Goal: Answer question/provide support

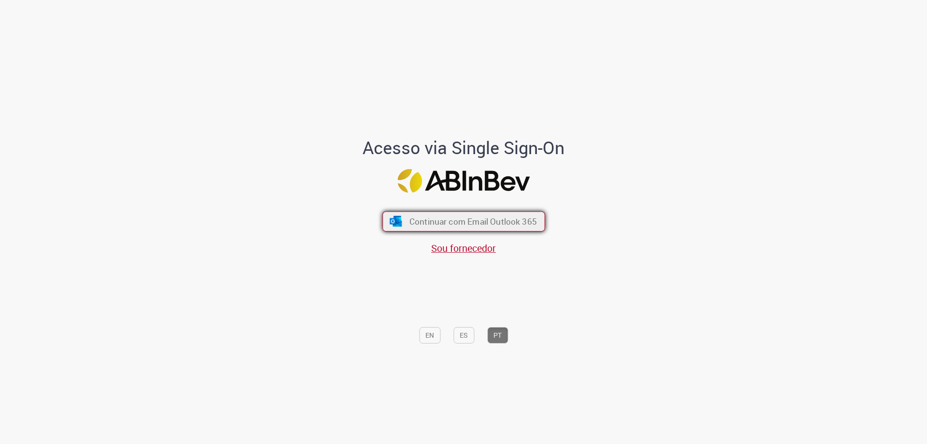
click at [406, 225] on button "Continuar com Email Outlook 365" at bounding box center [463, 221] width 163 height 20
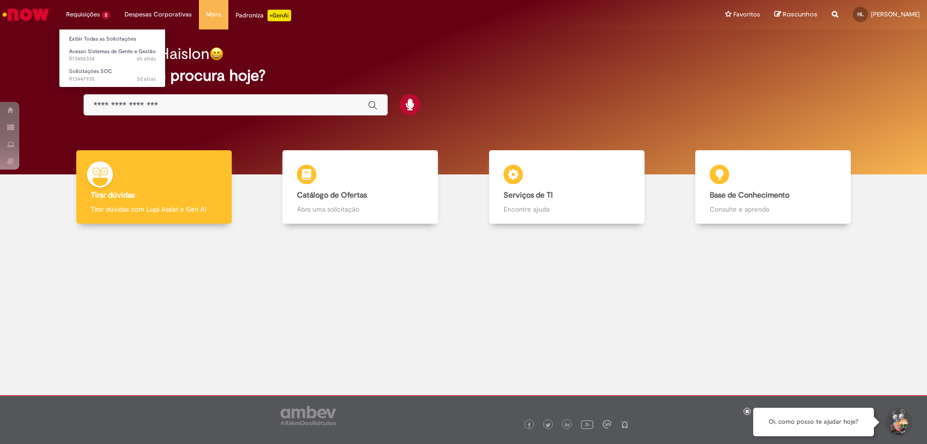
click at [90, 15] on li "Requisições 2 Exibir Todas as Solicitações Acesso Sistemas de Gente e Gestão 6h…" at bounding box center [88, 14] width 58 height 29
click at [82, 58] on span "6h atrás 6 horas atrás R13456334" at bounding box center [112, 59] width 87 height 8
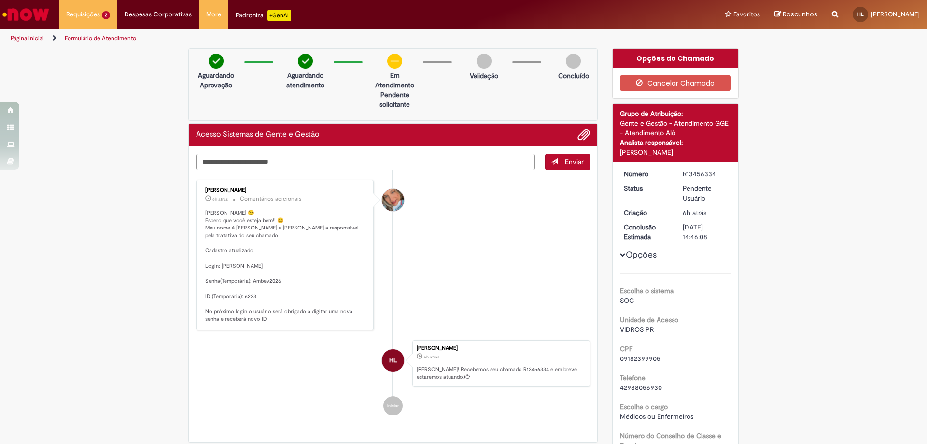
click at [311, 163] on textarea "Digite sua mensagem aqui..." at bounding box center [365, 162] width 339 height 16
type textarea "**********"
click at [559, 162] on button "Enviar" at bounding box center [567, 162] width 45 height 16
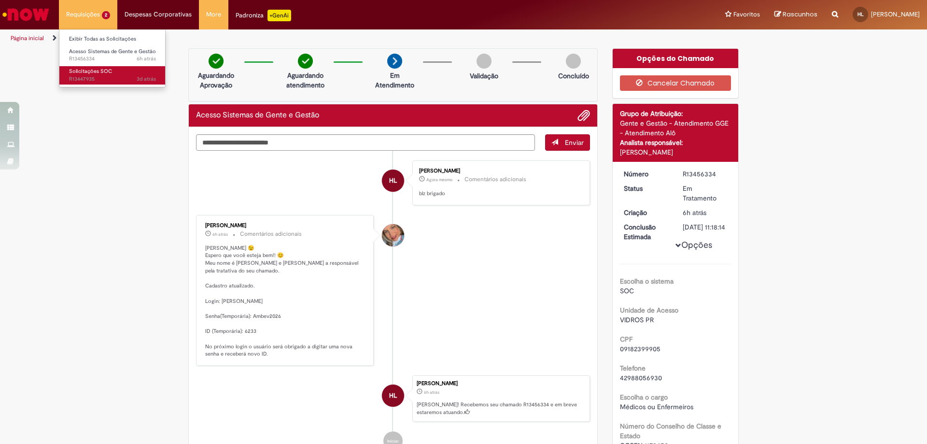
click at [84, 76] on span "3d atrás 3 dias atrás R13447935" at bounding box center [112, 79] width 87 height 8
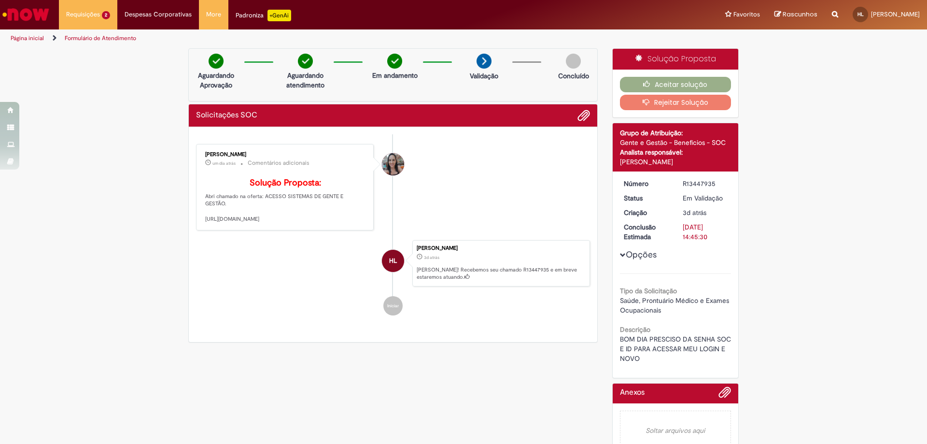
click at [490, 218] on li "[PERSON_NAME] um dia atrás um dia atrás Comentários adicionais Solução Proposta…" at bounding box center [393, 187] width 394 height 87
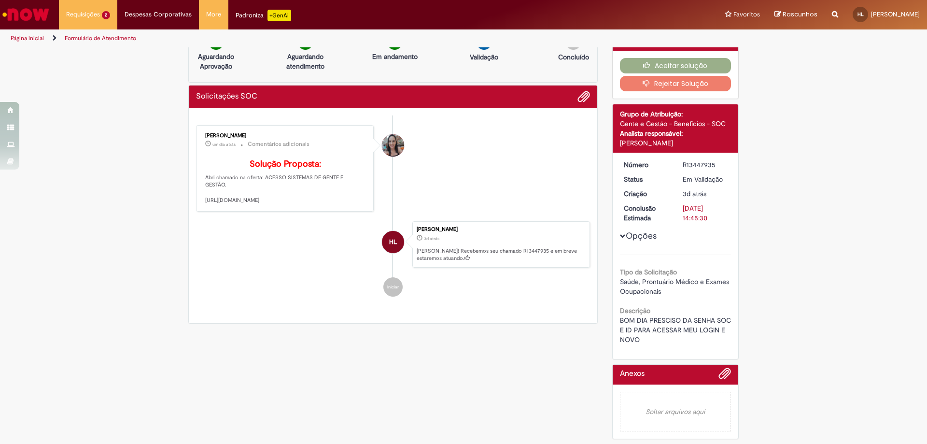
click at [390, 140] on div "Lilian Goncalves Aguiar" at bounding box center [393, 145] width 22 height 22
click at [308, 158] on b "Solução Proposta:" at bounding box center [285, 163] width 71 height 11
click at [237, 128] on div "[PERSON_NAME] um dia atrás um dia atrás Comentários adicionais Solução Proposta…" at bounding box center [285, 168] width 172 height 81
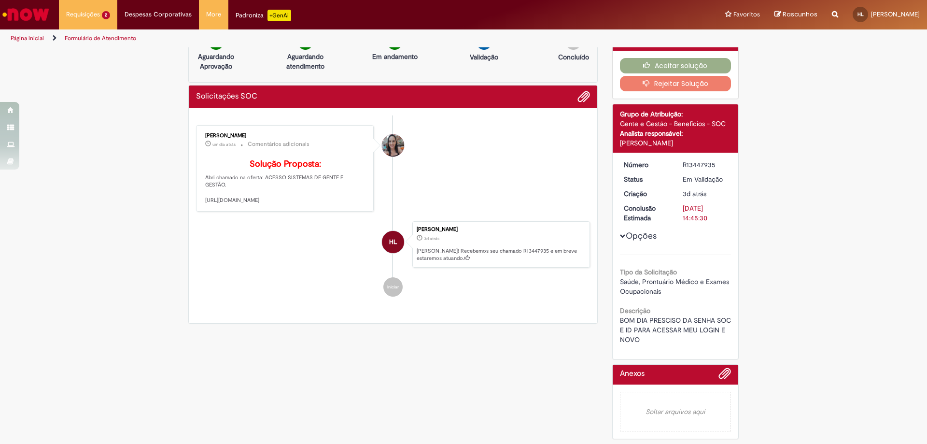
click at [241, 154] on div "Solução Proposta: Abri chamado na oferta: ACESSO SISTEMAS DE GENTE E GESTÃO. [U…" at bounding box center [285, 179] width 161 height 50
click at [224, 198] on p "Solução Proposta: Abri chamado na oferta: ACESSO SISTEMAS DE GENTE E GESTÃO. [U…" at bounding box center [285, 181] width 161 height 45
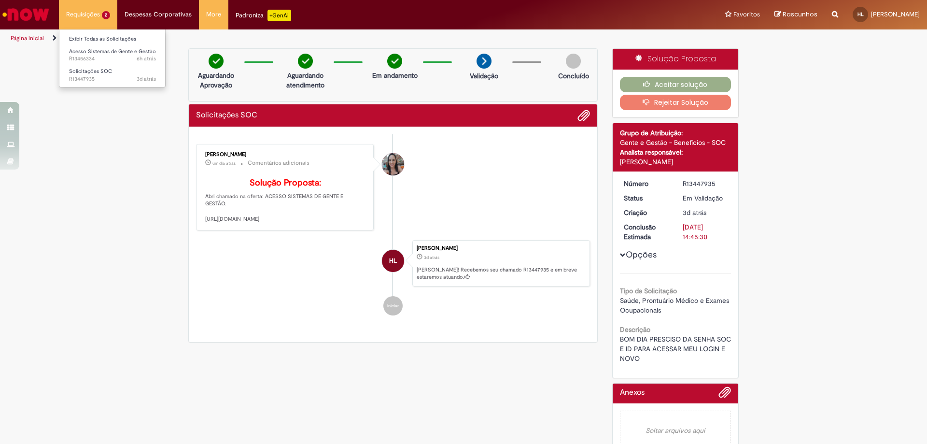
click at [91, 20] on li "Requisições 2 Exibir Todas as Solicitações Acesso Sistemas de Gente e Gestão 6h…" at bounding box center [88, 14] width 58 height 29
click at [98, 56] on span "6h atrás 6 horas atrás R13456334" at bounding box center [112, 59] width 87 height 8
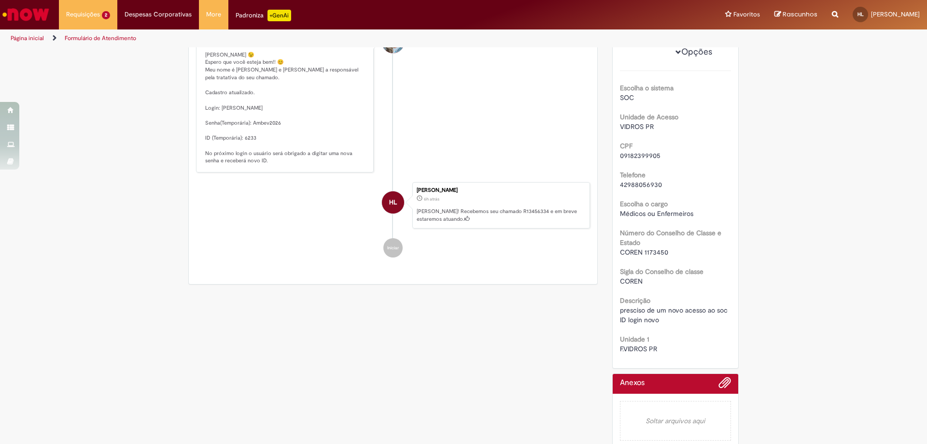
scroll to position [97, 0]
